Goal: Browse casually: Explore the website without a specific task or goal

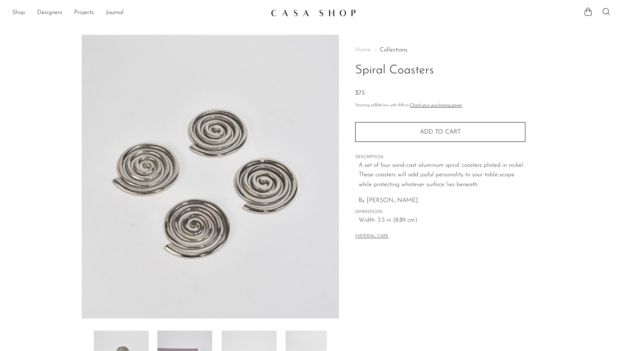
click at [16, 12] on link "Shop" at bounding box center [18, 13] width 13 height 10
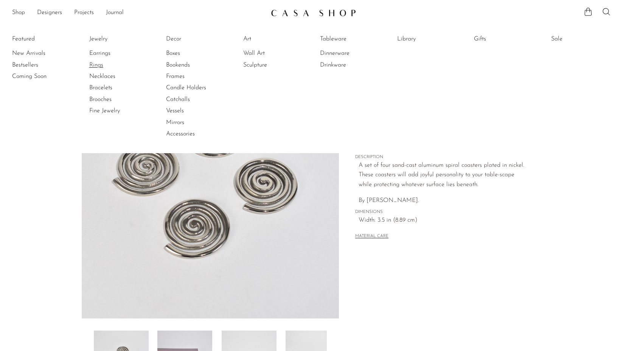
click at [101, 63] on link "Rings" at bounding box center [117, 65] width 57 height 8
click at [41, 208] on section "Spiral Coasters $75" at bounding box center [311, 213] width 623 height 356
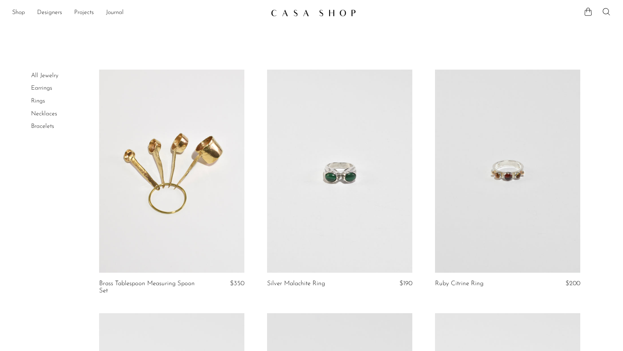
click at [39, 89] on link "Earrings" at bounding box center [41, 88] width 21 height 6
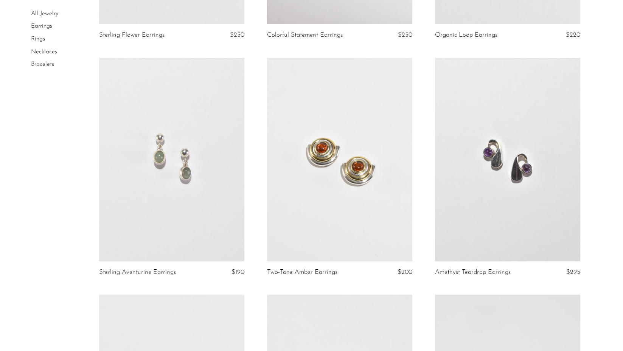
scroll to position [276, 0]
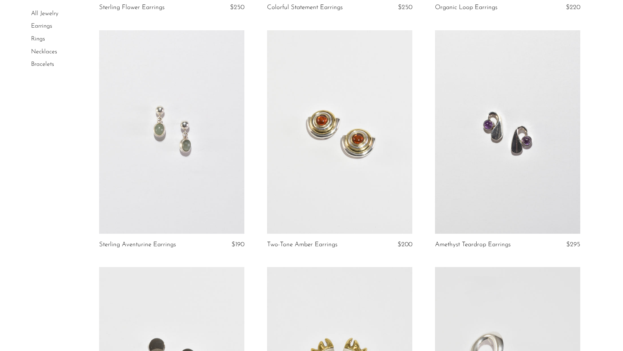
click at [520, 111] on link at bounding box center [507, 131] width 145 height 203
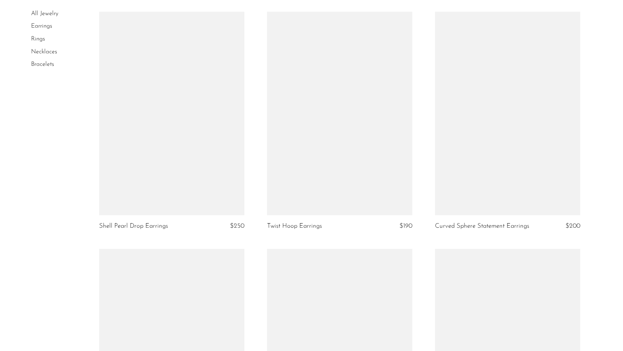
scroll to position [1242, 0]
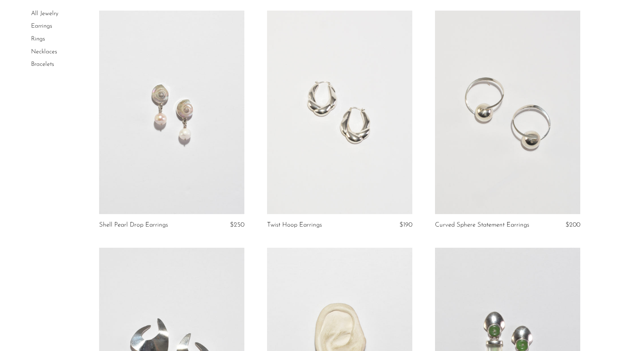
click at [207, 89] on link at bounding box center [171, 112] width 145 height 203
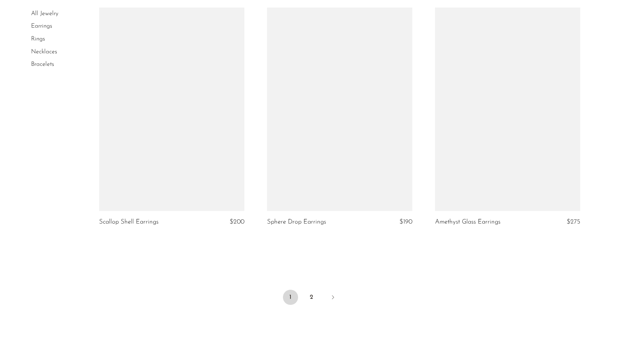
scroll to position [2666, 0]
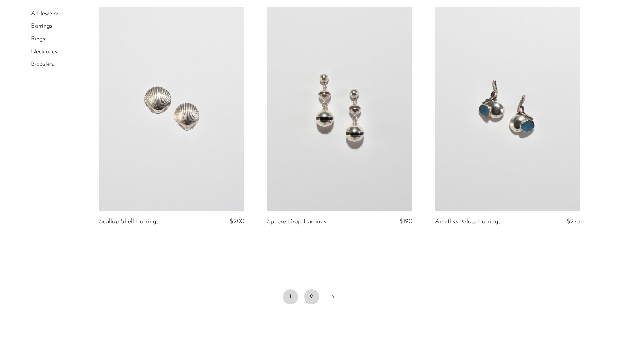
click at [311, 296] on link "2" at bounding box center [311, 296] width 15 height 15
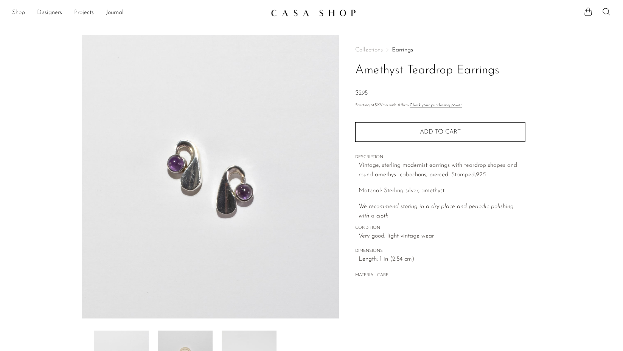
click at [21, 14] on link "Shop" at bounding box center [18, 13] width 13 height 10
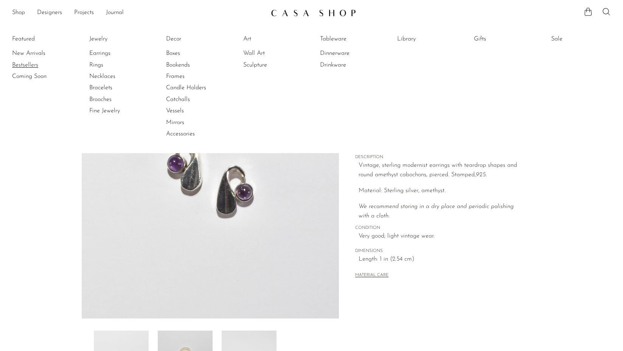
click at [25, 66] on link "Bestsellers" at bounding box center [40, 65] width 57 height 8
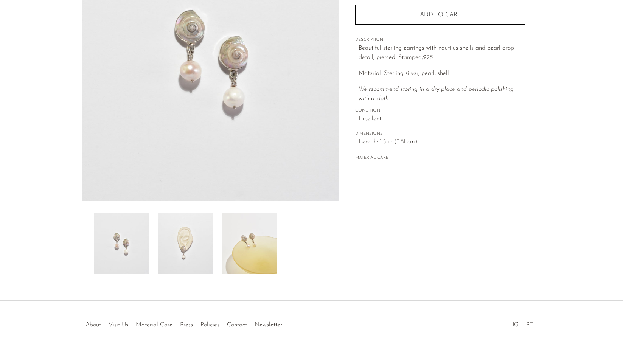
scroll to position [121, 0]
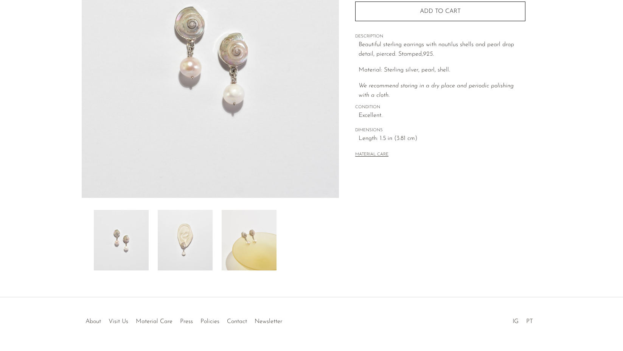
click at [252, 236] on img at bounding box center [249, 240] width 55 height 60
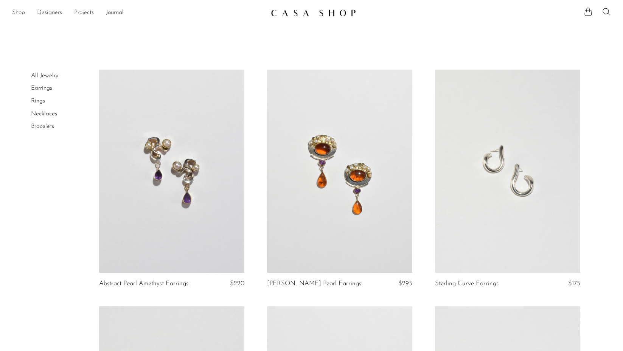
click at [16, 10] on link "Shop" at bounding box center [18, 13] width 13 height 10
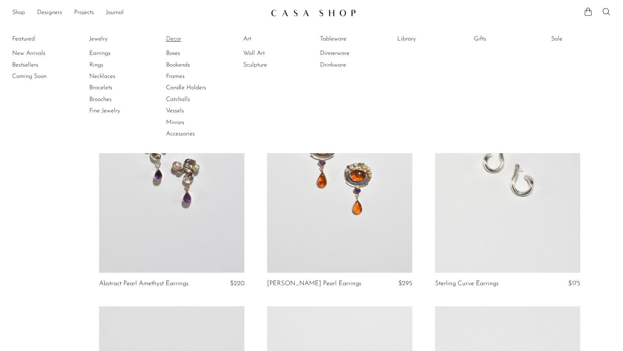
click at [173, 39] on link "Decor" at bounding box center [194, 39] width 57 height 8
click at [246, 38] on link "Art" at bounding box center [271, 39] width 57 height 8
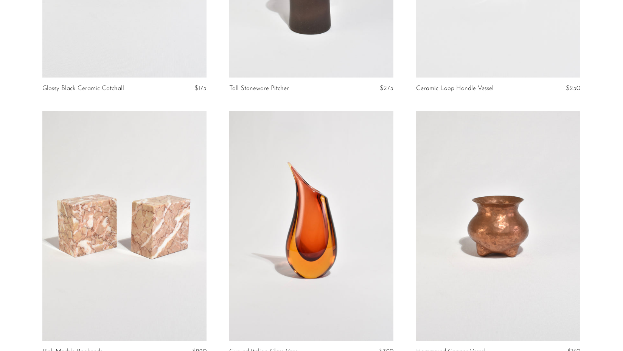
scroll to position [750, 0]
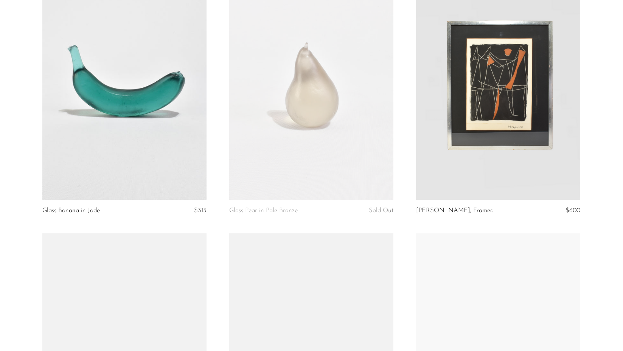
scroll to position [1835, 0]
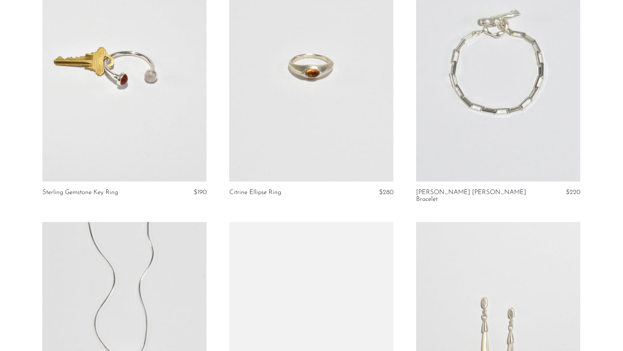
scroll to position [2245, 0]
